Goal: Task Accomplishment & Management: Manage account settings

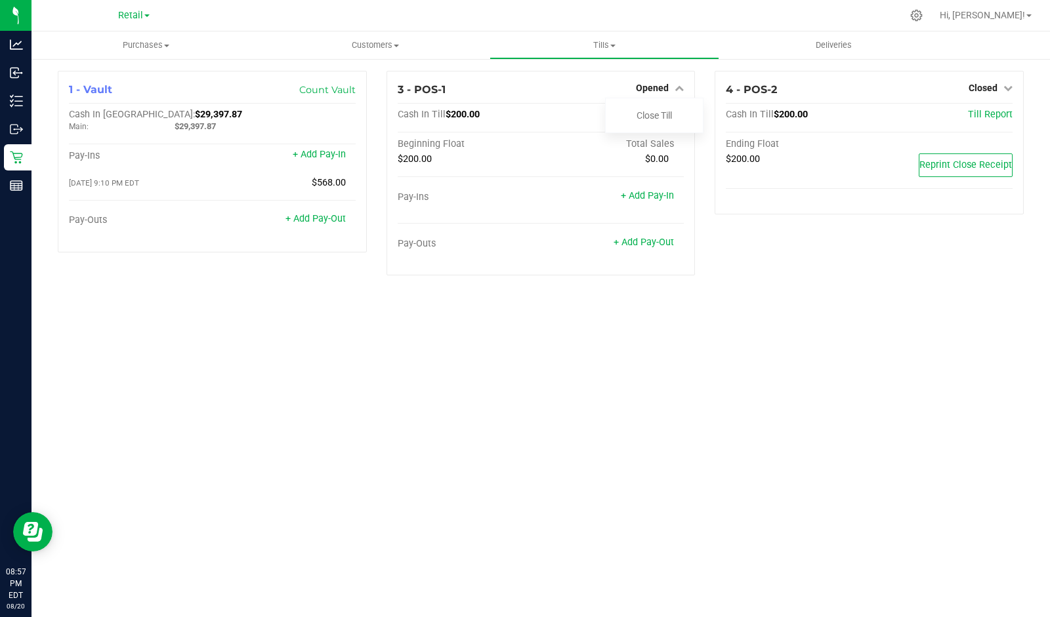
click at [665, 115] on link "Close Till" at bounding box center [653, 115] width 35 height 10
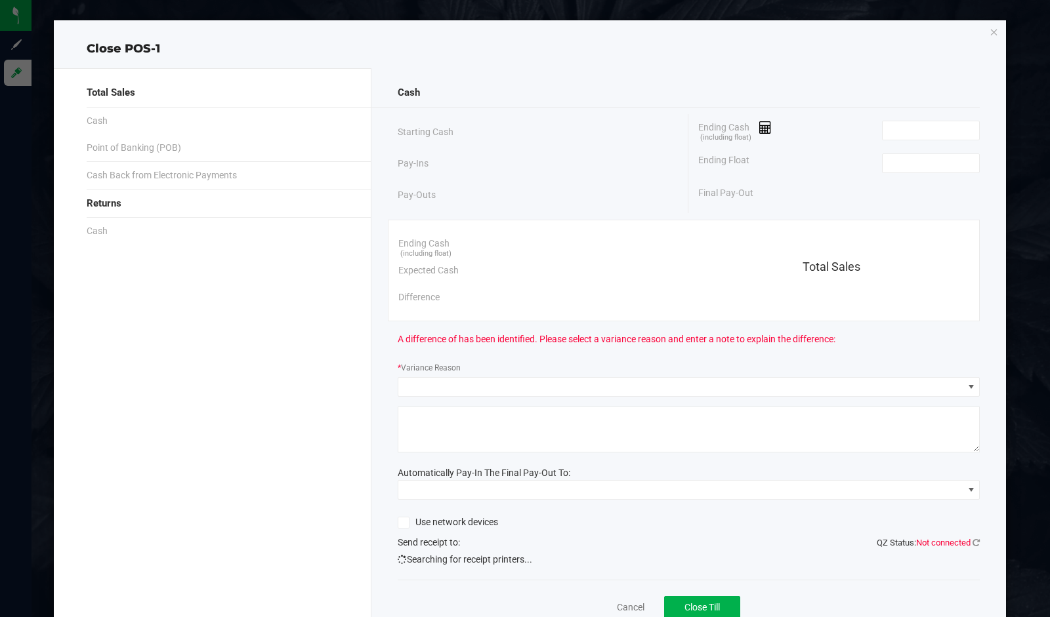
type input "[EMAIL_ADDRESS][DOMAIN_NAME]"
click at [912, 165] on input at bounding box center [930, 163] width 96 height 18
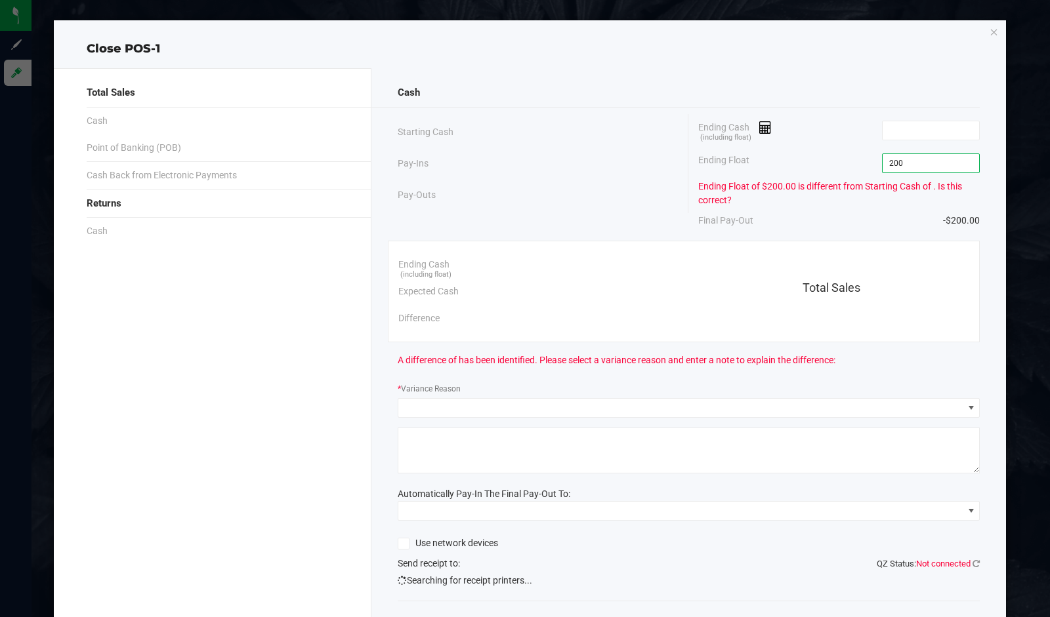
click at [916, 128] on input at bounding box center [930, 130] width 96 height 18
type input "$200.00"
click at [759, 130] on icon at bounding box center [765, 127] width 12 height 9
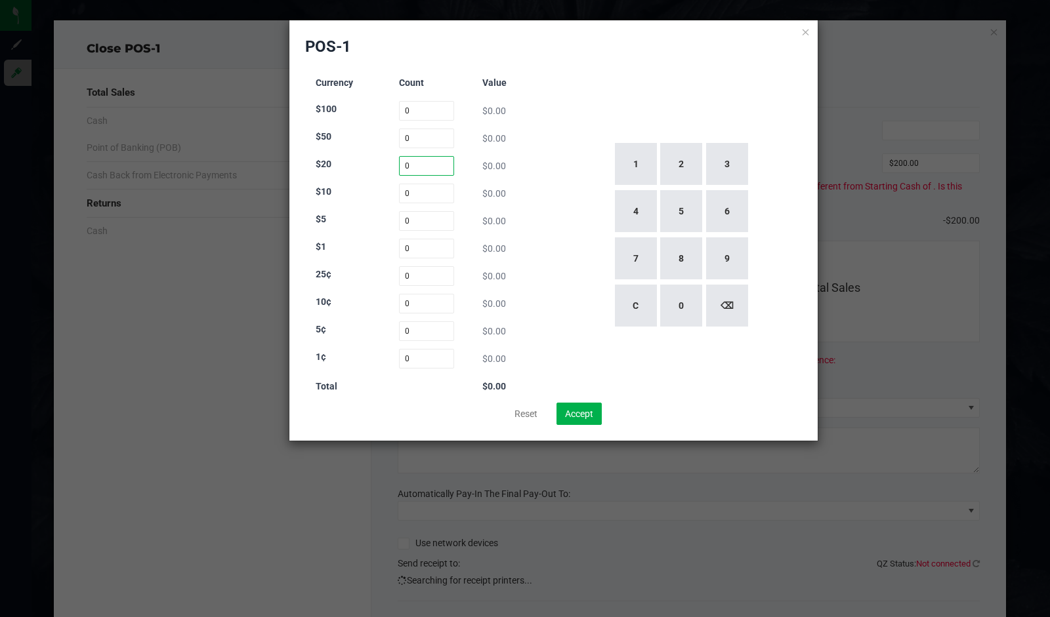
click at [425, 162] on input "0" at bounding box center [427, 166] width 56 height 20
click at [426, 135] on input "0" at bounding box center [427, 139] width 56 height 20
type input "0"
click at [644, 174] on button "1" at bounding box center [636, 164] width 42 height 42
click at [729, 217] on button "6" at bounding box center [727, 211] width 42 height 42
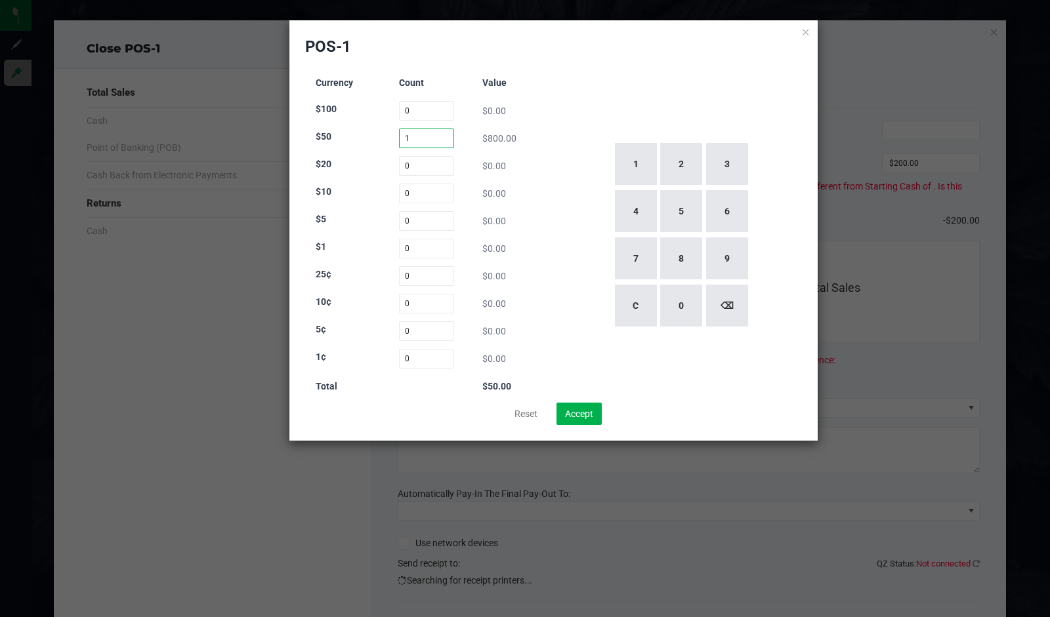
type input "1"
click at [432, 161] on input "0" at bounding box center [427, 166] width 56 height 20
click at [727, 214] on button "6" at bounding box center [727, 211] width 42 height 42
type input "6"
click at [424, 196] on input "0" at bounding box center [427, 194] width 56 height 20
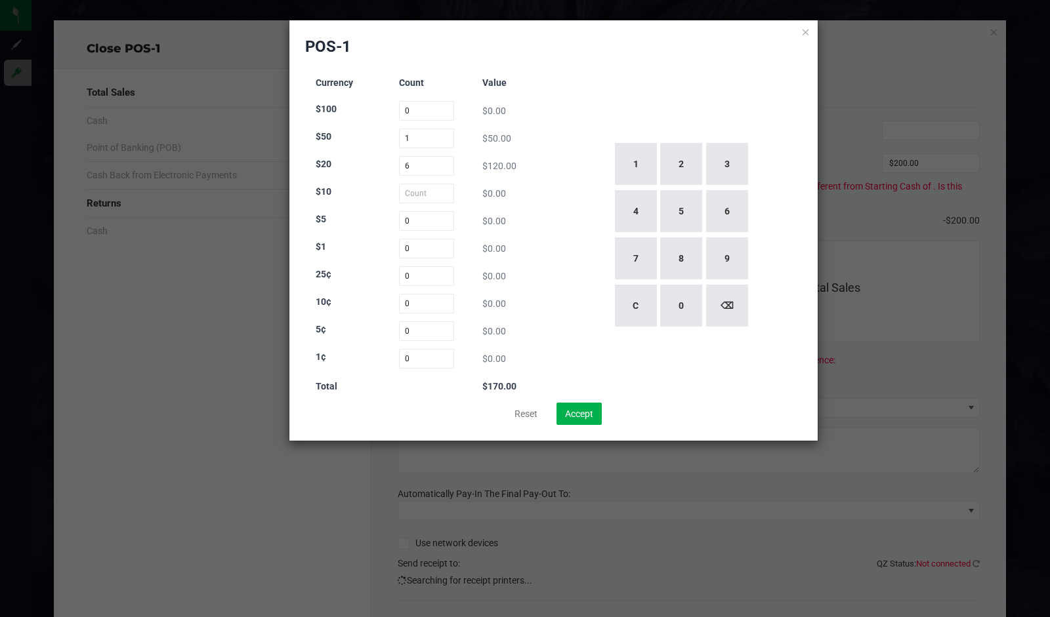
click at [683, 175] on button "2" at bounding box center [681, 164] width 42 height 42
type input "2"
click at [438, 222] on input "0" at bounding box center [427, 221] width 56 height 20
click at [733, 214] on button "6" at bounding box center [727, 211] width 42 height 42
click at [735, 257] on button "9" at bounding box center [727, 258] width 42 height 42
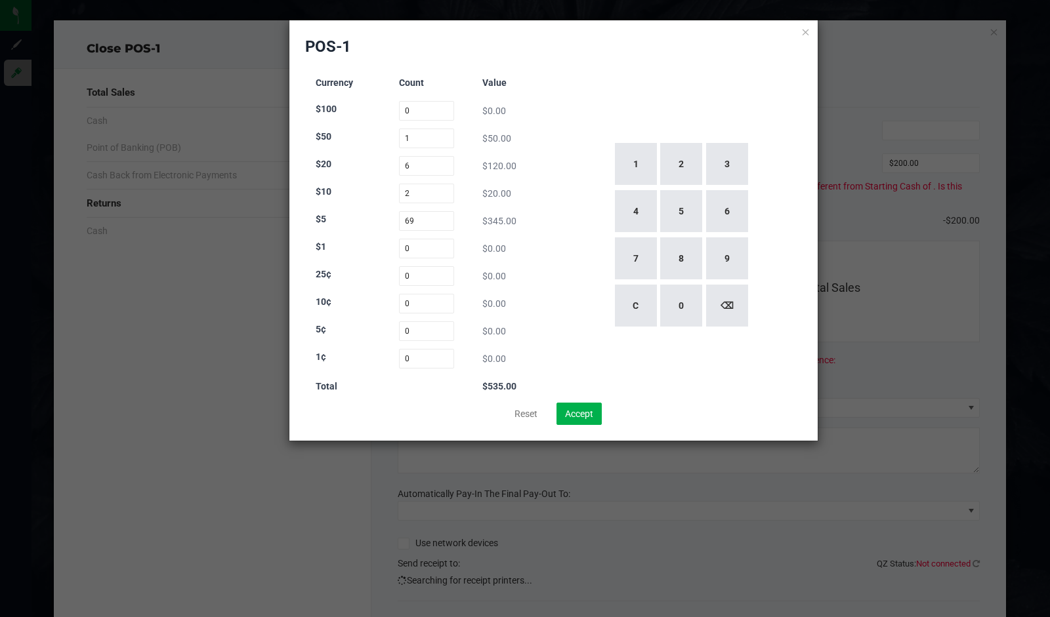
click at [629, 212] on button "4" at bounding box center [636, 211] width 42 height 42
type input "6"
click at [432, 250] on input "0" at bounding box center [427, 249] width 56 height 20
click at [731, 256] on button "9" at bounding box center [727, 258] width 42 height 42
click at [643, 218] on button "4" at bounding box center [636, 211] width 42 height 42
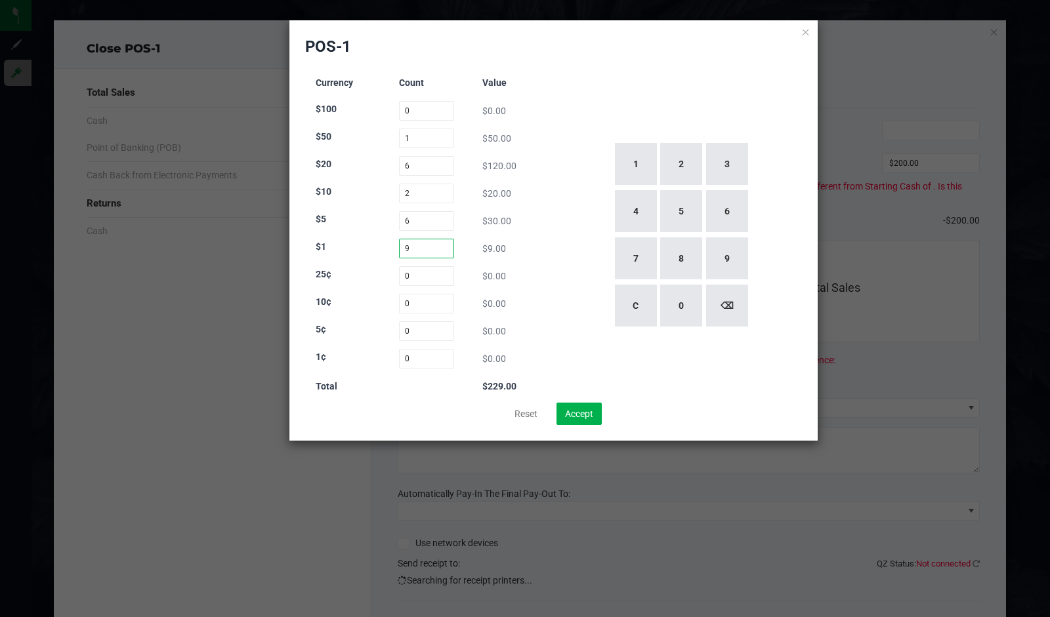
type input "94"
click at [571, 279] on div "1 2 3 4 5 6 7 8 9 C 0 ⌫" at bounding box center [680, 235] width 243 height 335
click at [584, 417] on button "Accept" at bounding box center [578, 414] width 45 height 22
type input "$314.00"
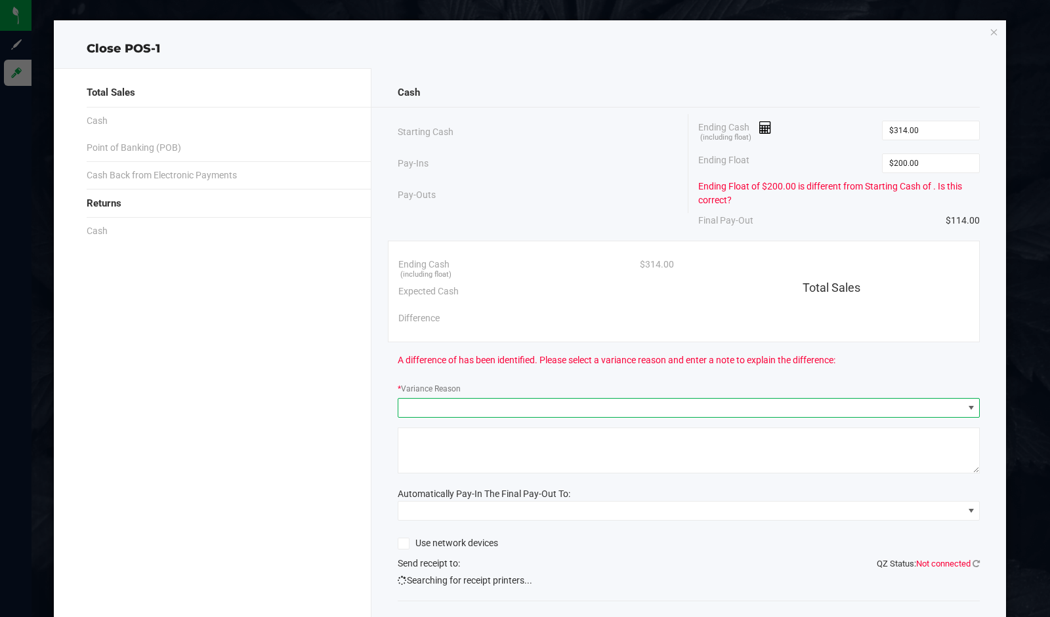
click at [574, 405] on span at bounding box center [680, 408] width 565 height 18
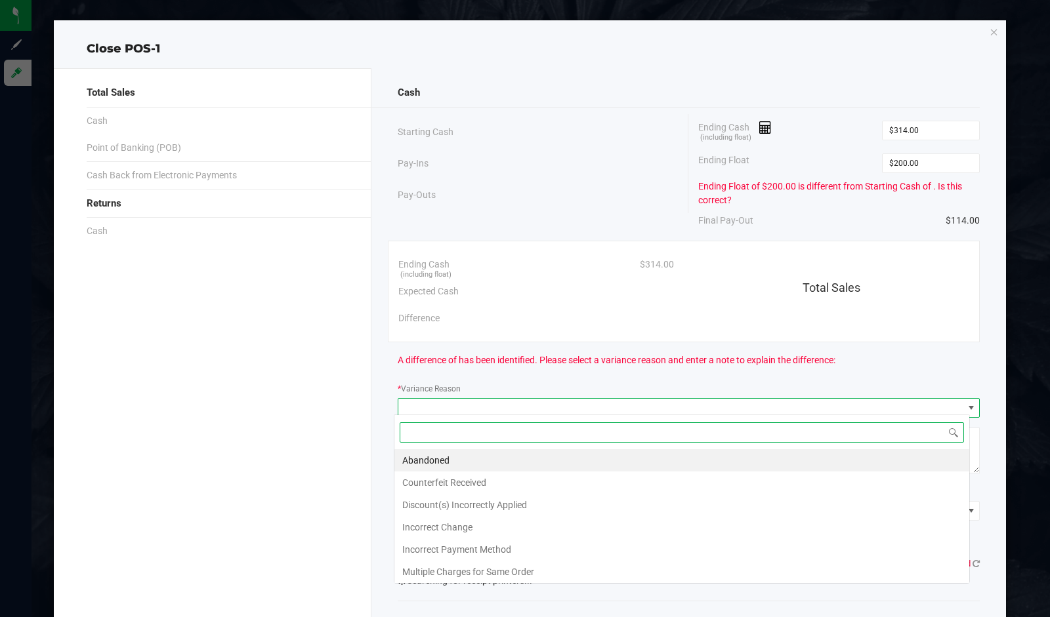
scroll to position [19, 576]
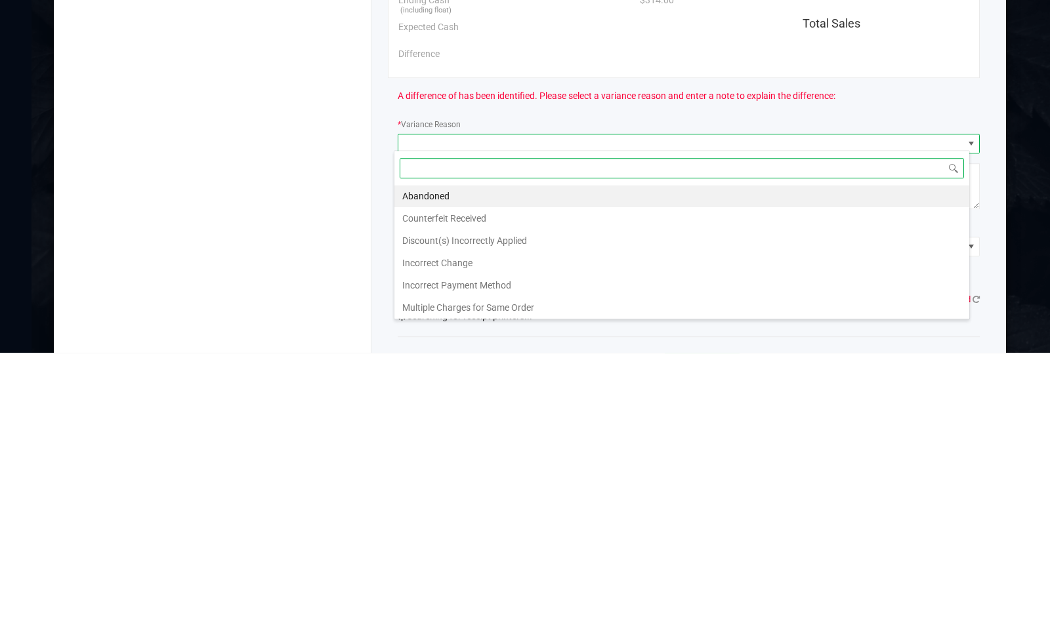
click at [453, 525] on li "Incorrect Change" at bounding box center [681, 527] width 575 height 22
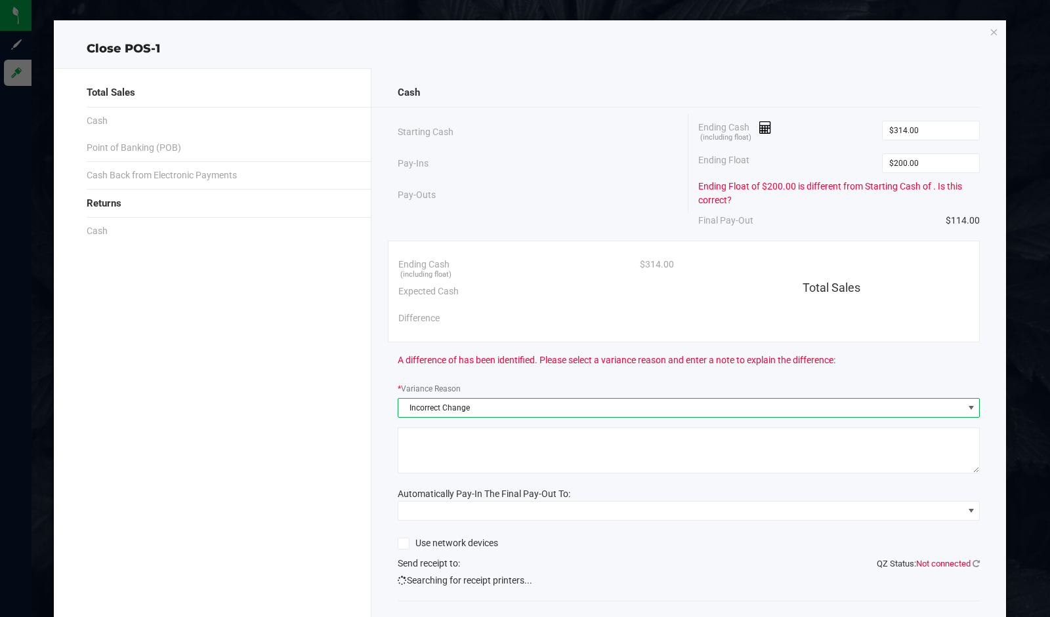
click at [542, 454] on textarea at bounding box center [689, 451] width 582 height 46
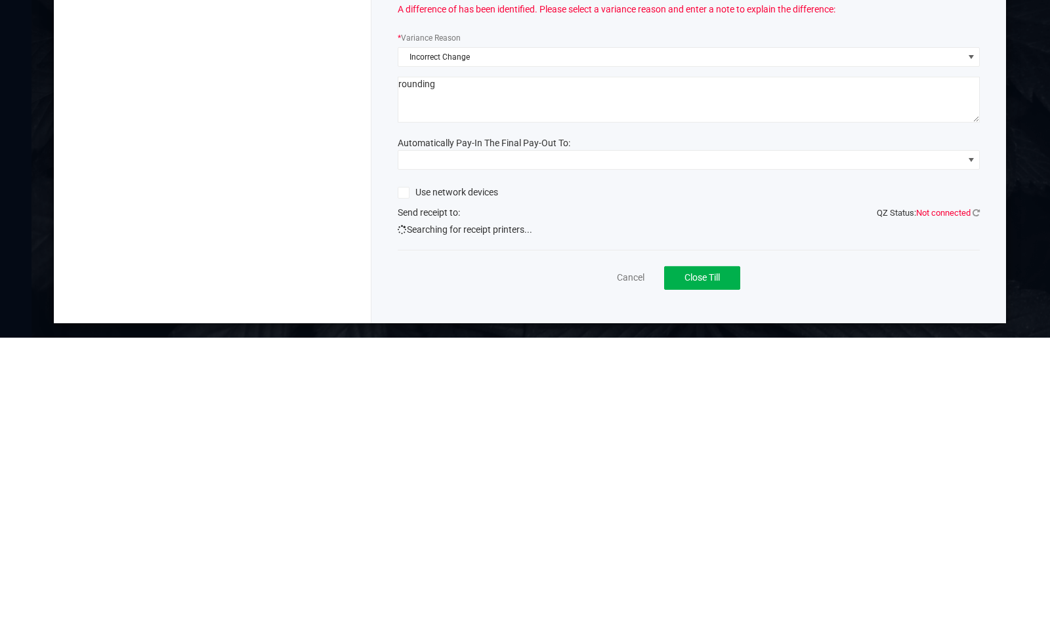
scroll to position [71, 0]
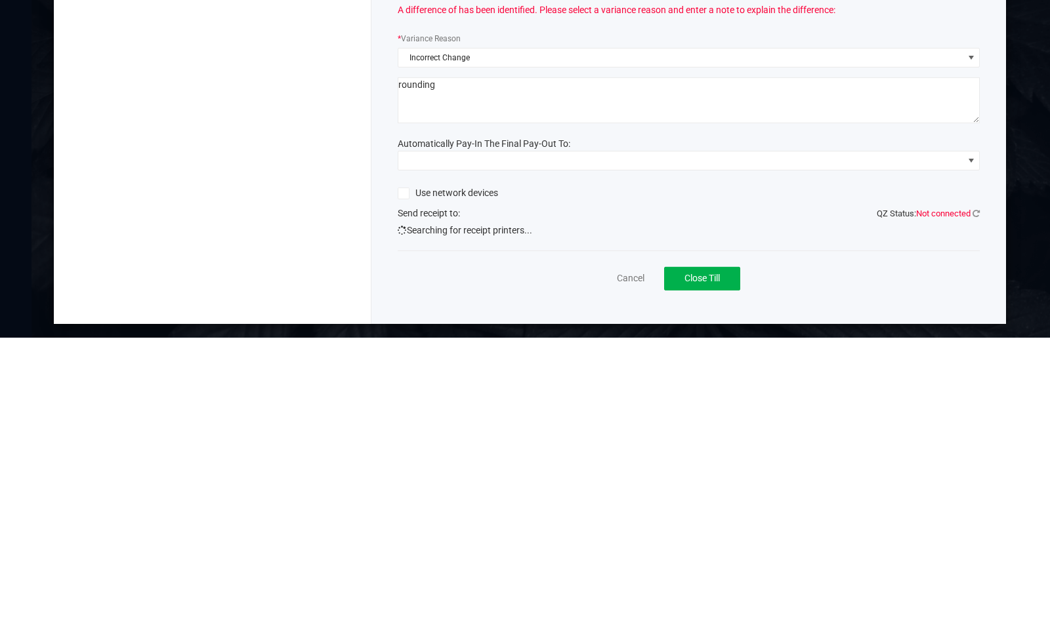
type textarea "rounding"
click at [480, 533] on div "Cancel Close Till" at bounding box center [689, 555] width 582 height 51
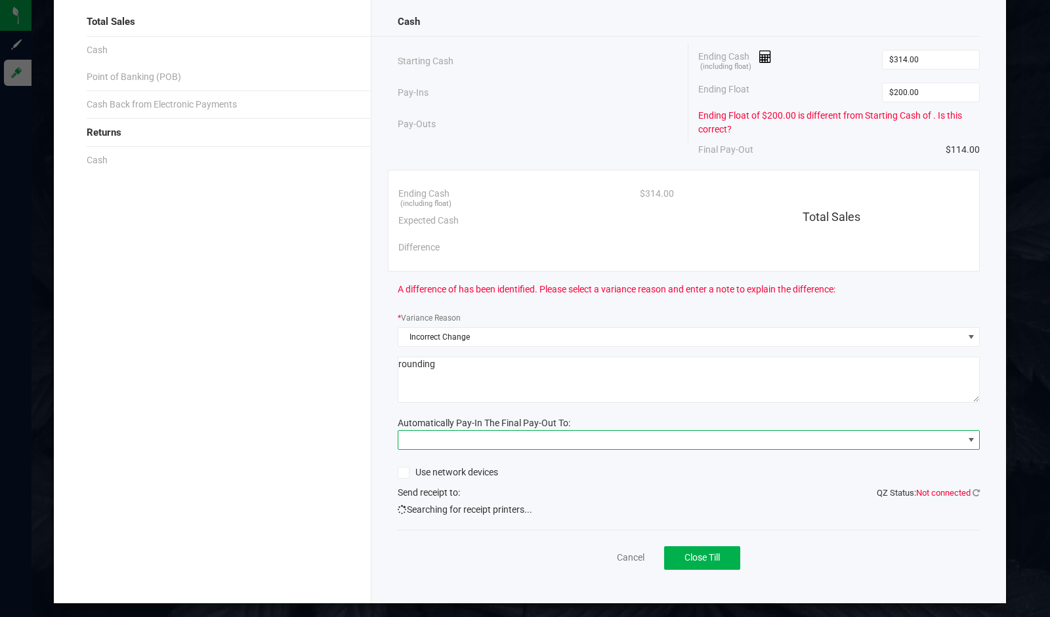
click at [504, 443] on span "NO DATA FOUND" at bounding box center [680, 440] width 565 height 18
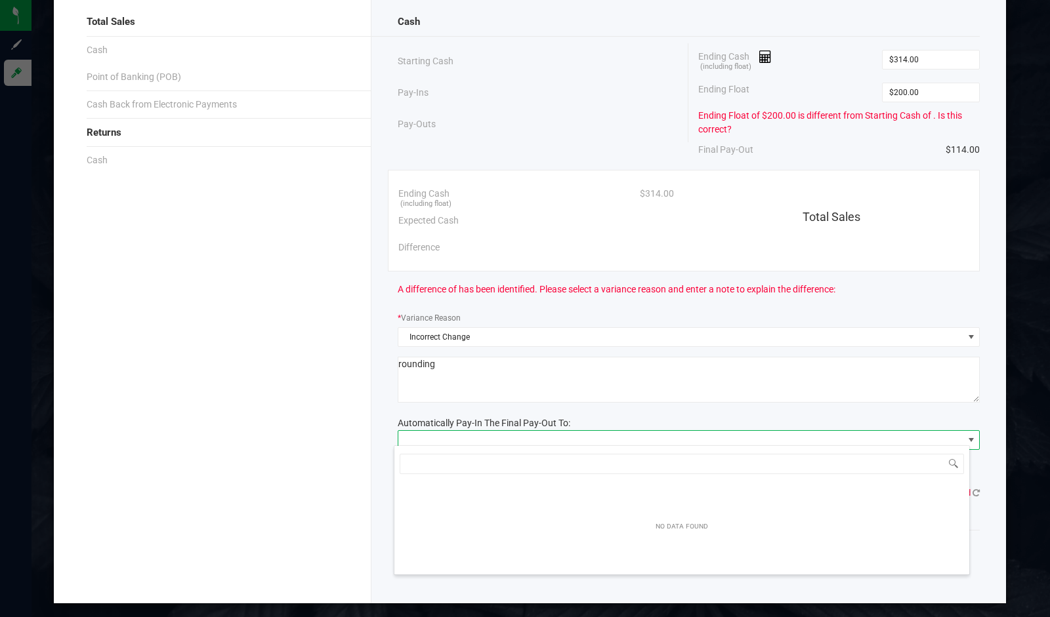
scroll to position [19, 576]
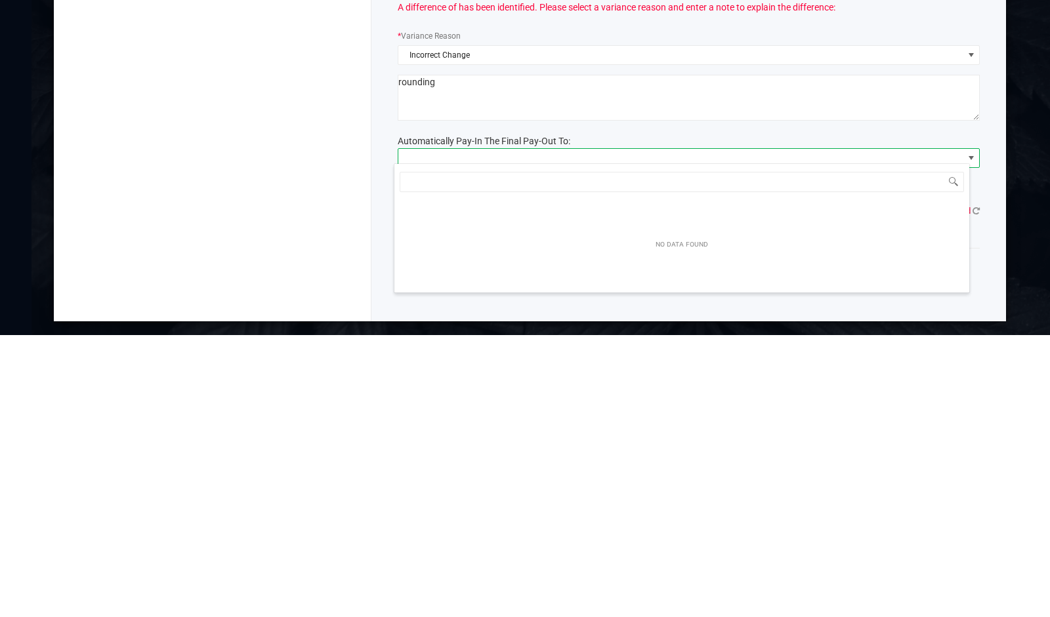
click at [550, 376] on textarea at bounding box center [689, 380] width 582 height 46
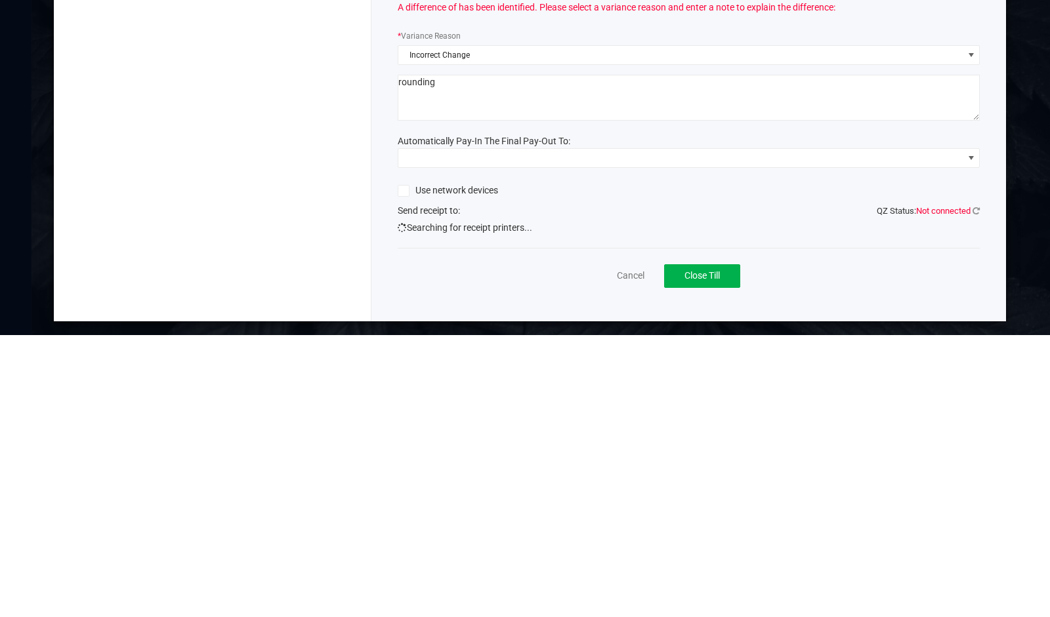
click at [405, 470] on label "Use network devices" at bounding box center [448, 473] width 100 height 14
click at [0, 0] on input "Use network devices" at bounding box center [0, 0] width 0 height 0
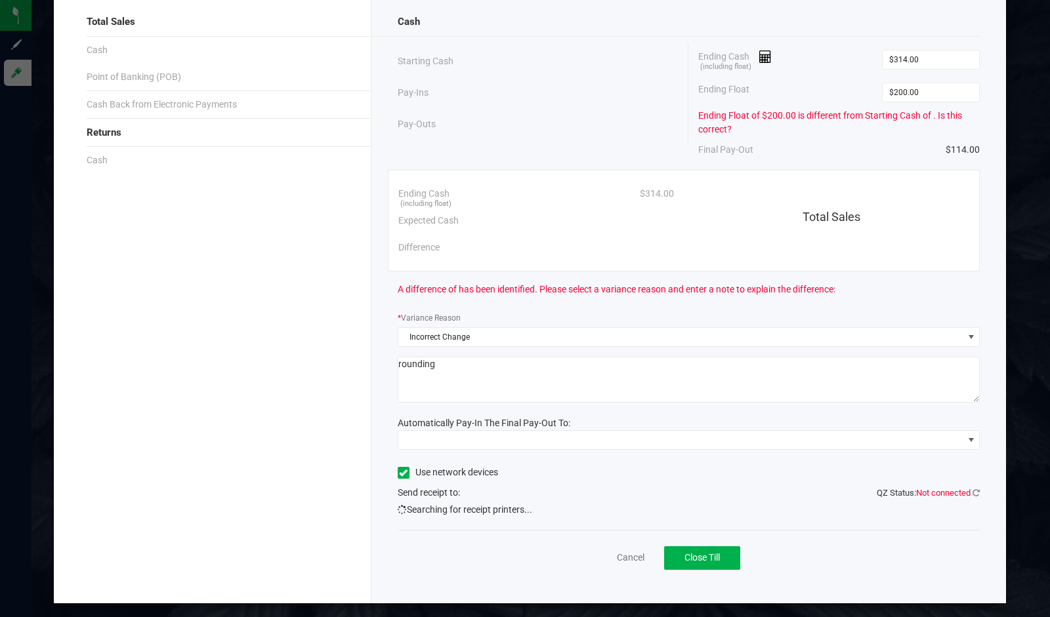
click at [399, 473] on icon at bounding box center [403, 473] width 9 height 0
click at [0, 0] on input "Use network devices" at bounding box center [0, 0] width 0 height 0
click at [972, 489] on icon at bounding box center [975, 493] width 7 height 9
click at [706, 563] on button "Close Till" at bounding box center [702, 558] width 76 height 24
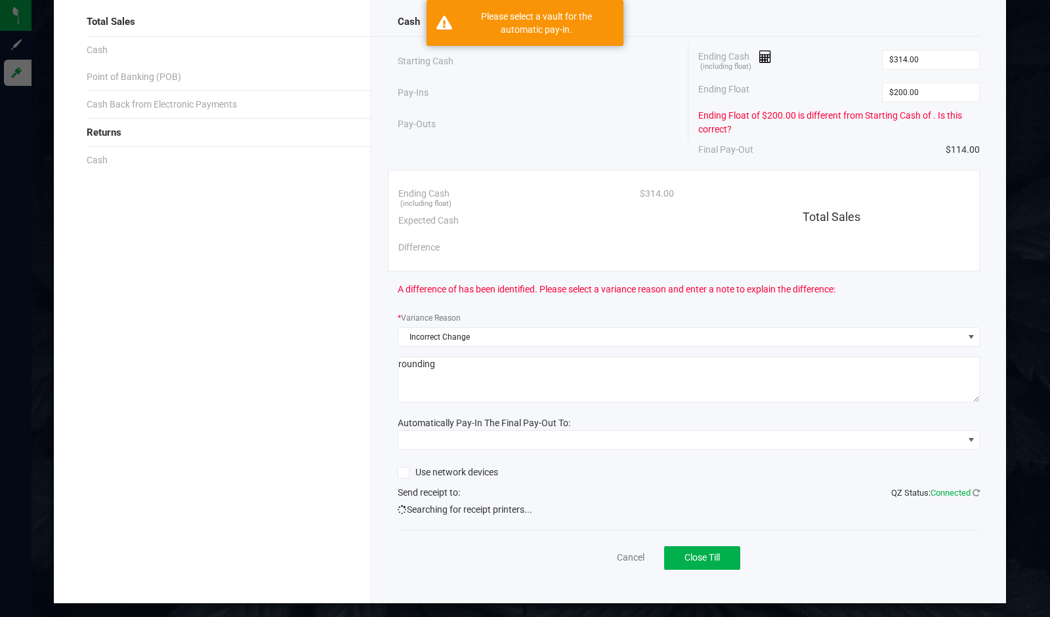
click at [581, 26] on div "Please select a vault for the automatic pay-in." at bounding box center [536, 23] width 154 height 26
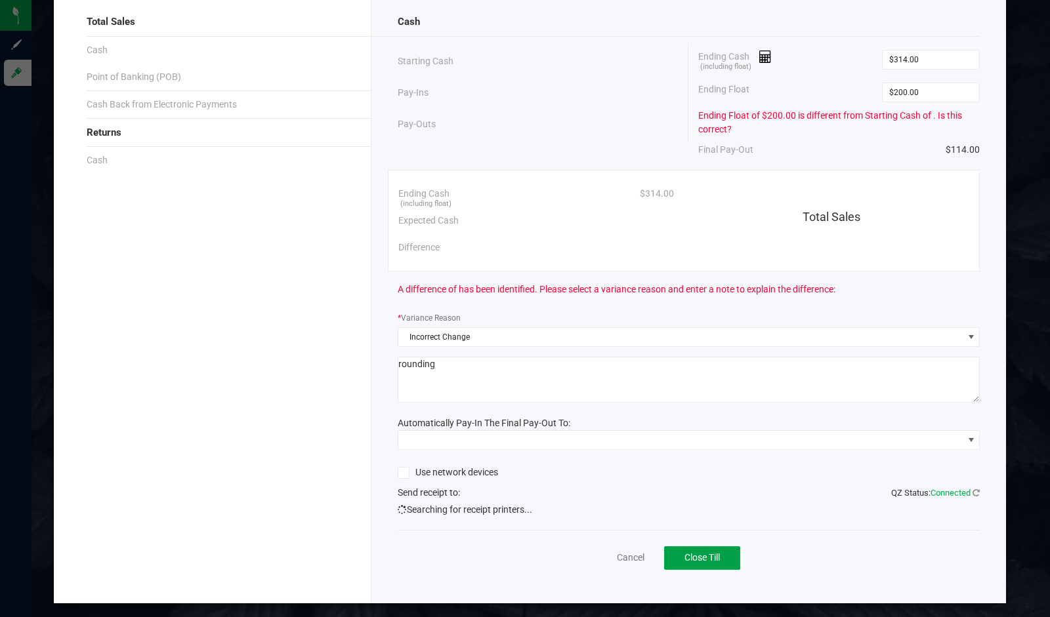
click at [702, 560] on button "Close Till" at bounding box center [702, 558] width 76 height 24
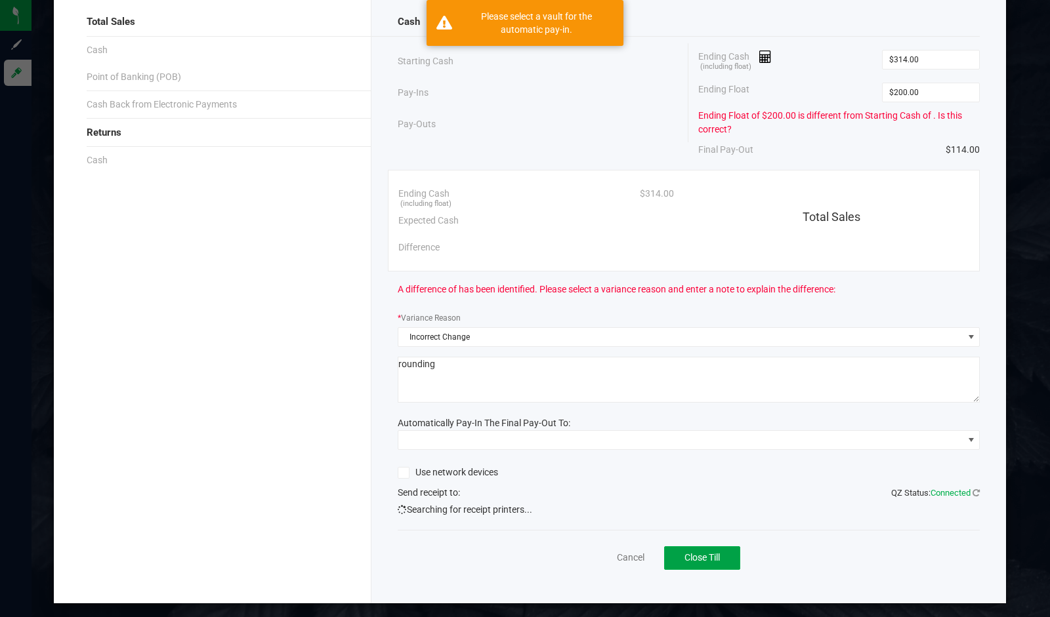
click at [701, 554] on span "Close Till" at bounding box center [701, 557] width 35 height 10
